Goal: Register for event/course

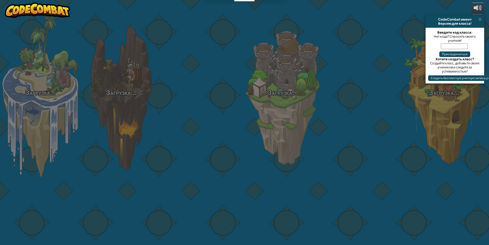
select select "ru"
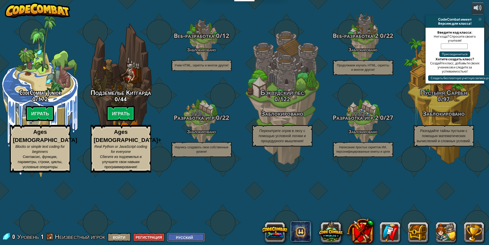
click at [198, 237] on select "English ([GEOGRAPHIC_DATA]) English ([GEOGRAPHIC_DATA]) 简体中文 繁體中文 русский españ…" at bounding box center [186, 237] width 38 height 8
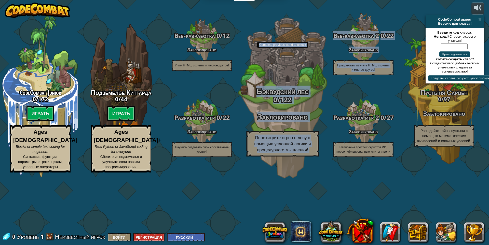
drag, startPoint x: 387, startPoint y: 118, endPoint x: 244, endPoint y: 122, distance: 142.5
click at [244, 123] on div "CodeCombat Junior 0 / 172 Играть Ages [DEMOGRAPHIC_DATA] Blocks or simple text …" at bounding box center [244, 122] width 489 height 245
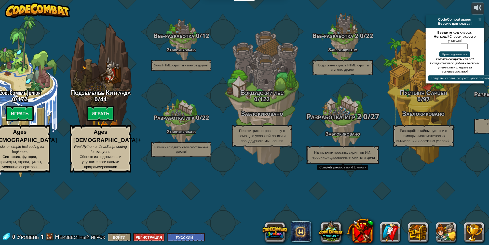
click at [352, 158] on div "Разработка игр 2 0 / 27 Заблокировано Написание простых скриптов ИИ, персонифиц…" at bounding box center [342, 138] width 97 height 51
click at [351, 158] on div "Разработка игр 2 0 / 27 Заблокировано Написание простых скриптов ИИ, персонифиц…" at bounding box center [342, 138] width 97 height 51
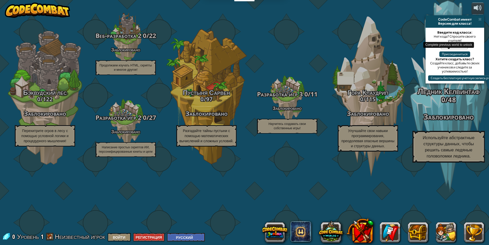
click at [472, 145] on div "Ледник Келвинтаф 0 / 48 Заблокировано Используйте абстрактные структуры данных,…" at bounding box center [448, 125] width 97 height 76
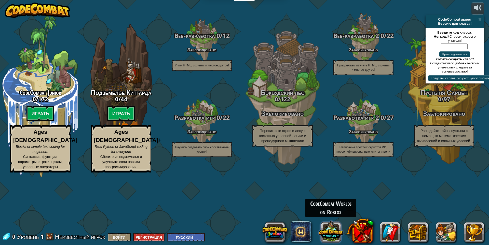
click at [336, 228] on button at bounding box center [331, 232] width 24 height 24
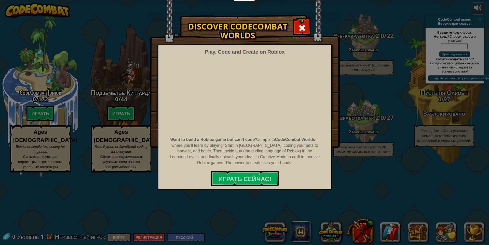
click at [345, 137] on div "Discover CodeCombat Worlds Play, Code and Create on Roblox Want to build a Robl…" at bounding box center [244, 81] width 489 height 132
click at [300, 30] on span at bounding box center [302, 28] width 8 height 8
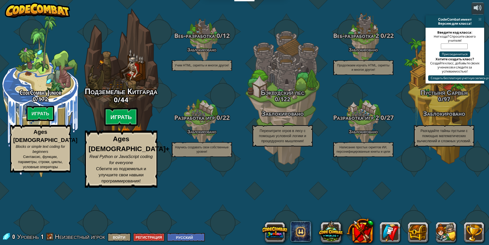
click at [119, 126] on btn "Играть" at bounding box center [121, 117] width 34 height 18
select select "ru"
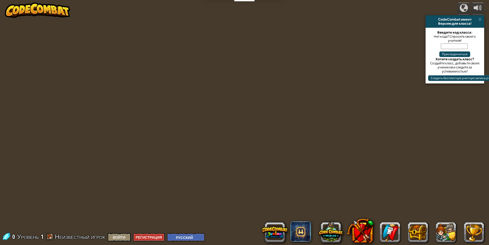
select select "ru"
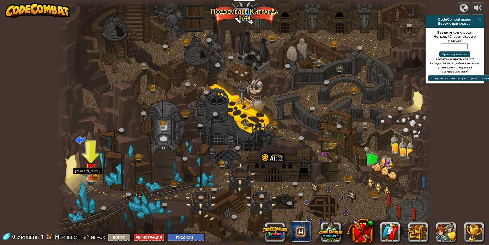
click at [94, 167] on img at bounding box center [91, 168] width 10 height 22
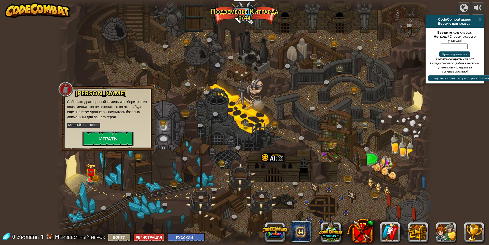
click at [103, 141] on button "Играть" at bounding box center [108, 138] width 51 height 15
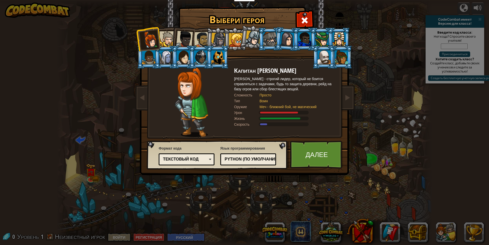
click at [170, 41] on div at bounding box center [167, 39] width 16 height 16
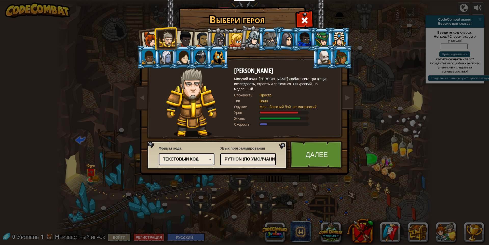
click at [183, 41] on div at bounding box center [184, 39] width 17 height 17
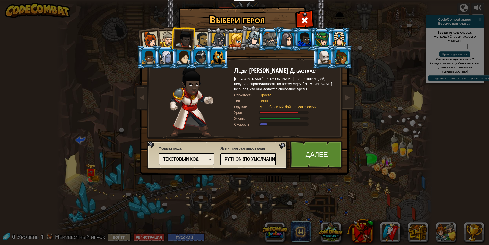
click at [167, 40] on div at bounding box center [167, 39] width 16 height 16
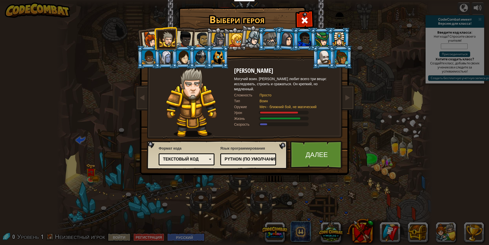
click at [185, 38] on div at bounding box center [184, 39] width 17 height 17
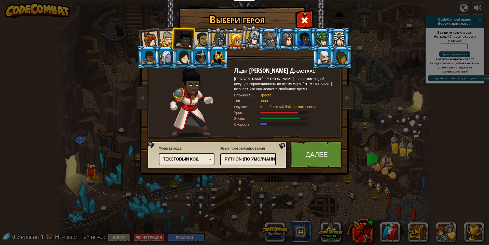
click at [200, 37] on div at bounding box center [202, 40] width 16 height 16
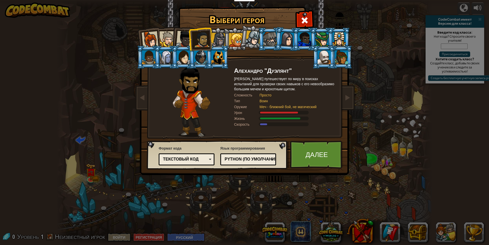
click at [212, 37] on div at bounding box center [218, 40] width 15 height 15
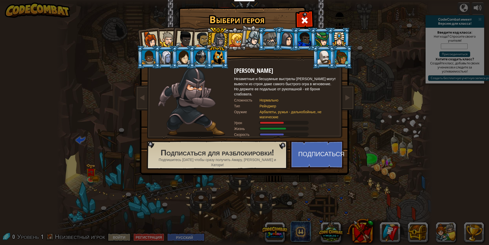
click at [218, 55] on div at bounding box center [217, 57] width 13 height 14
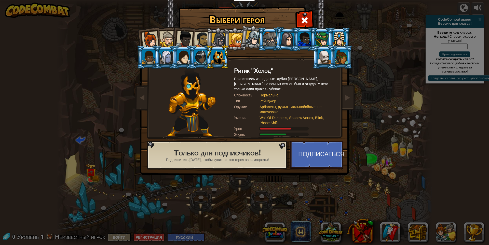
click at [202, 39] on div at bounding box center [202, 40] width 16 height 16
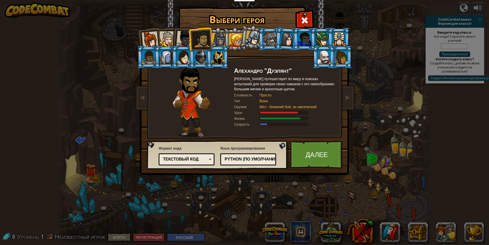
click at [164, 42] on div at bounding box center [167, 39] width 16 height 16
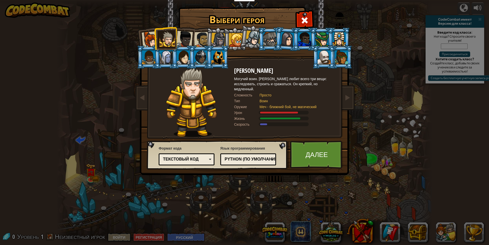
click at [265, 160] on div "Python (По умолчанию)" at bounding box center [247, 160] width 44 height 6
click at [192, 162] on div "Текстовый код" at bounding box center [185, 160] width 44 height 6
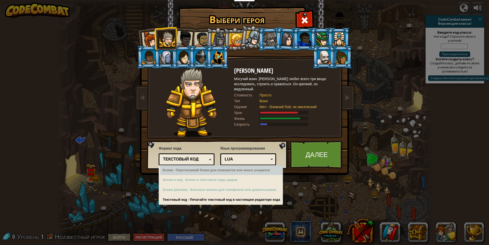
click at [175, 169] on div "Блоки - Перетаскивай блоки для планшетов или юных учащихся" at bounding box center [221, 171] width 123 height 10
click at [174, 171] on div "Блоки - Перетаскивай блоки для планшетов или юных учащихся" at bounding box center [221, 171] width 123 height 10
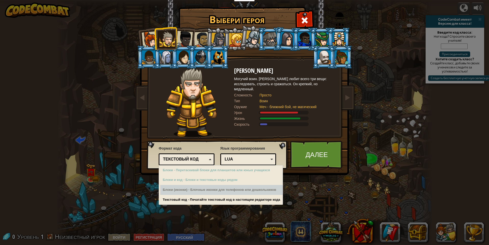
click at [175, 189] on div "Блоки (иконки) - Блочные иконки для телефонов или дошкольников" at bounding box center [221, 190] width 123 height 10
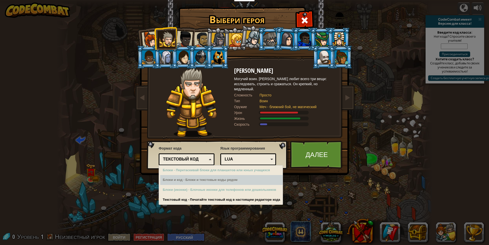
drag, startPoint x: 177, startPoint y: 179, endPoint x: 177, endPoint y: 175, distance: 4.1
click at [177, 178] on div "Блоки и код - Блоки и текстовые коды рядом" at bounding box center [221, 180] width 123 height 10
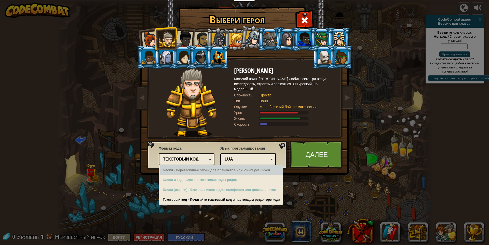
click at [179, 161] on div "Текстовый код" at bounding box center [185, 160] width 44 height 6
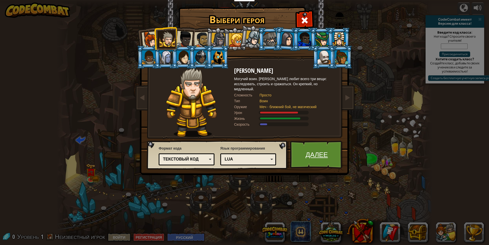
click at [323, 151] on link "Далее" at bounding box center [316, 155] width 53 height 28
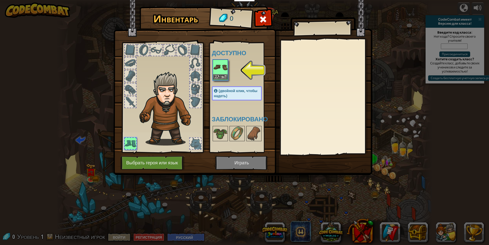
click at [226, 67] on img at bounding box center [220, 67] width 14 height 14
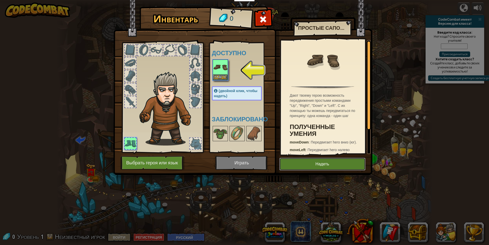
click at [322, 164] on button "Надеть" at bounding box center [322, 164] width 86 height 13
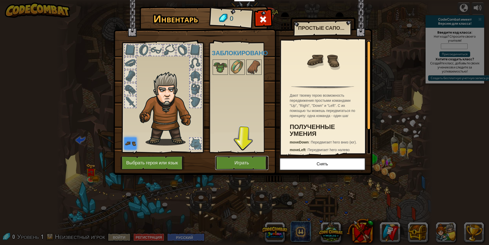
click at [241, 164] on button "Играть" at bounding box center [241, 163] width 53 height 14
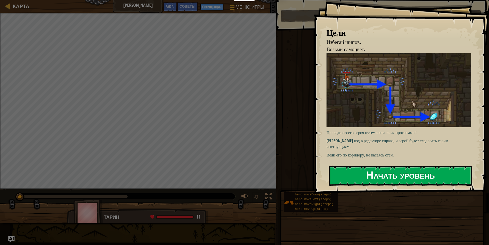
click at [350, 176] on button "Начать уровень" at bounding box center [400, 176] width 143 height 20
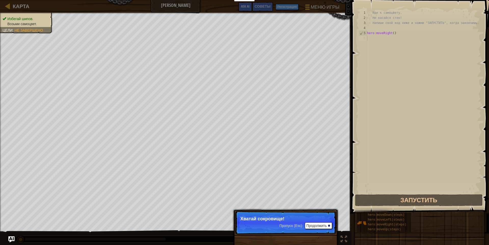
click at [316, 229] on p "Пропуск (Esc) Продолжить Хватай сокровище!" at bounding box center [285, 222] width 101 height 23
click at [315, 226] on button "Продолжить" at bounding box center [318, 226] width 27 height 7
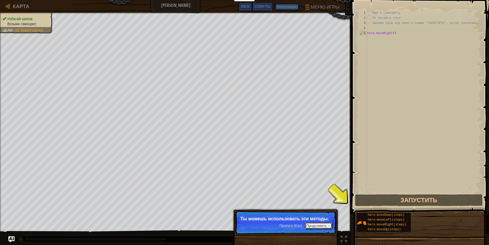
click at [315, 226] on button "Продолжить" at bounding box center [318, 226] width 27 height 7
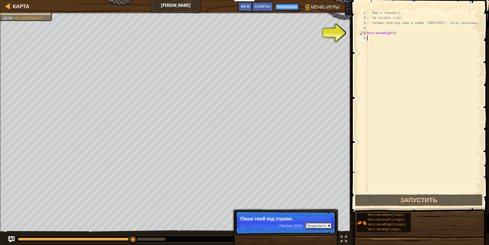
click at [315, 226] on button "Продолжить" at bounding box center [318, 226] width 27 height 7
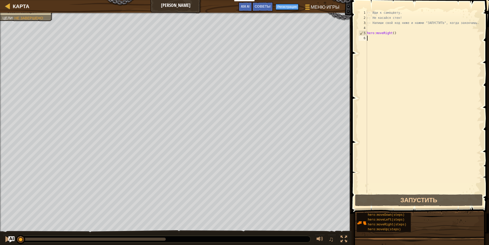
drag, startPoint x: 164, startPoint y: 240, endPoint x: 14, endPoint y: 233, distance: 150.7
click at [14, 233] on div "♫" at bounding box center [176, 238] width 352 height 15
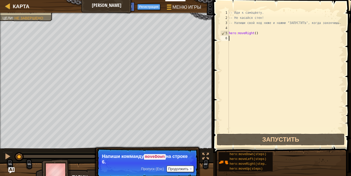
scroll to position [2, 0]
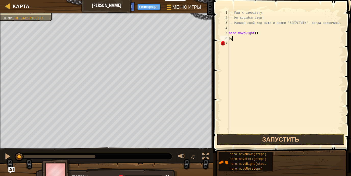
type textarea "р"
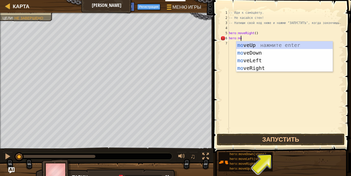
scroll to position [2, 1]
type textarea "hero:move"
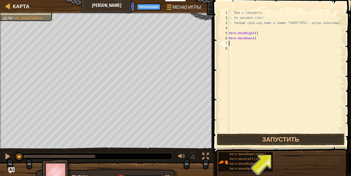
scroll to position [0, 0]
click at [242, 142] on button "Запустить" at bounding box center [281, 139] width 128 height 12
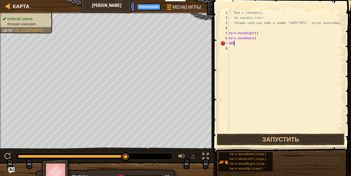
scroll to position [2, 0]
type textarea "H"
type textarea "hero:m"
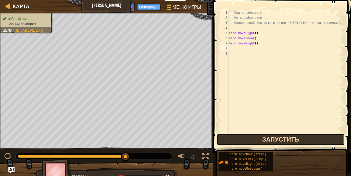
click at [249, 142] on button "Запустить" at bounding box center [281, 139] width 128 height 12
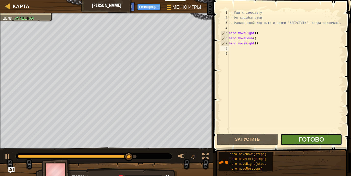
click at [304, 138] on span "Готово" at bounding box center [310, 139] width 25 height 8
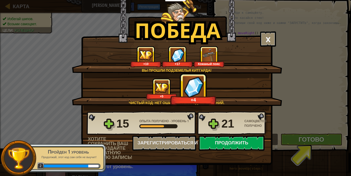
click at [301, 140] on div "Победа × Отлично, Герой. У тебя есть сила, чтобы вырваться из [GEOGRAPHIC_DATA]…" at bounding box center [175, 88] width 351 height 176
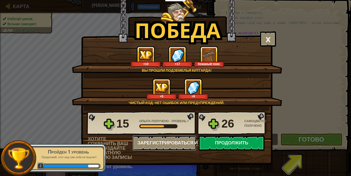
click at [179, 140] on button "Зарегистрироваться и сохранить" at bounding box center [164, 142] width 64 height 15
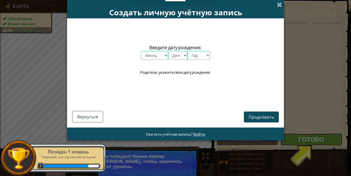
click at [141, 51] on select "Месяц январь февраль март апрель май июнь июль август сентябрь октябрь ноябрь д…" at bounding box center [154, 55] width 27 height 9
select select "2"
click option "февраль" at bounding box center [0, 0] width 0 height 0
click at [168, 51] on select "День 1 2 3 4 5 6 7 8 9 10 11 12 13 14 15 16 17 18 19 20 21 22 23 24 25 26 27 28…" at bounding box center [177, 55] width 19 height 9
select select "5"
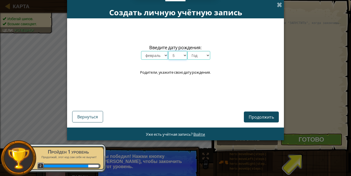
click option "5" at bounding box center [0, 0] width 0 height 0
click at [187, 51] on select "Год 2025 2024 2023 2022 2021 2020 2019 2018 2017 2016 2015 2014 2013 2012 2011 …" at bounding box center [198, 55] width 23 height 9
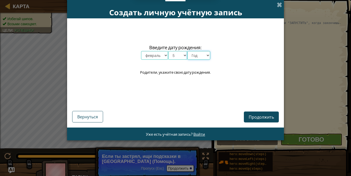
select select "2013"
click option "2013" at bounding box center [0, 0] width 0 height 0
click at [265, 120] on button "Продолжить" at bounding box center [261, 116] width 35 height 11
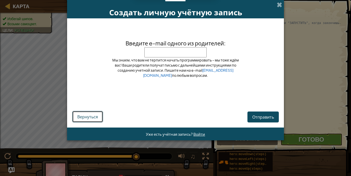
click at [96, 116] on span "Вернуться" at bounding box center [87, 116] width 21 height 5
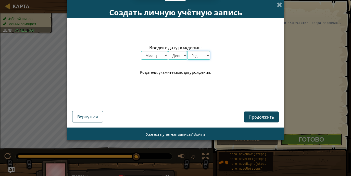
click at [187, 51] on select "Год 2025 2024 2023 2022 2021 2020 2019 2018 2017 2016 2015 2014 2013 2012 2011 …" at bounding box center [198, 55] width 23 height 9
select select "2002"
click option "2002" at bounding box center [0, 0] width 0 height 0
click at [141, 51] on select "Месяц январь февраль март апрель май июнь июль август сентябрь октябрь ноябрь д…" at bounding box center [154, 55] width 27 height 9
select select "1"
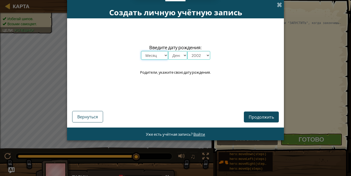
click option "январь" at bounding box center [0, 0] width 0 height 0
click at [168, 51] on select "День 1 2 3 4 5 6 7 8 9 10 11 12 13 14 15 16 17 18 19 20 21 22 23 24 25 26 27 28…" at bounding box center [177, 55] width 19 height 9
select select "3"
click option "3" at bounding box center [0, 0] width 0 height 0
click at [266, 114] on span "Продолжить" at bounding box center [260, 116] width 25 height 5
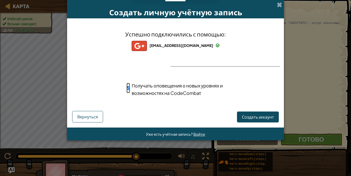
click at [127, 87] on input "Получать оповещения о новых уровнях и возможностях на CodeCombat" at bounding box center [127, 88] width 3 height 10
checkbox input "false"
click at [250, 116] on span "Создать аккаунт" at bounding box center [258, 116] width 32 height 5
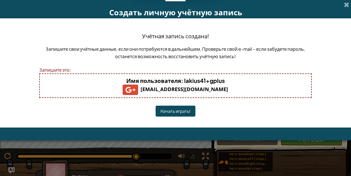
click at [214, 82] on b "Имя пользователя : lakius41+gplus" at bounding box center [175, 80] width 98 height 7
drag, startPoint x: 209, startPoint y: 82, endPoint x: 203, endPoint y: 82, distance: 6.6
click at [205, 82] on b "Имя пользователя : lakius41+gplus" at bounding box center [175, 80] width 98 height 7
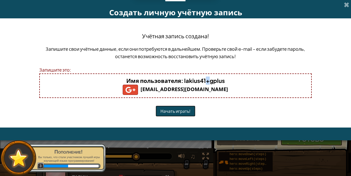
click at [175, 111] on button "Начать играть!" at bounding box center [175, 110] width 40 height 11
